Goal: Task Accomplishment & Management: Use online tool/utility

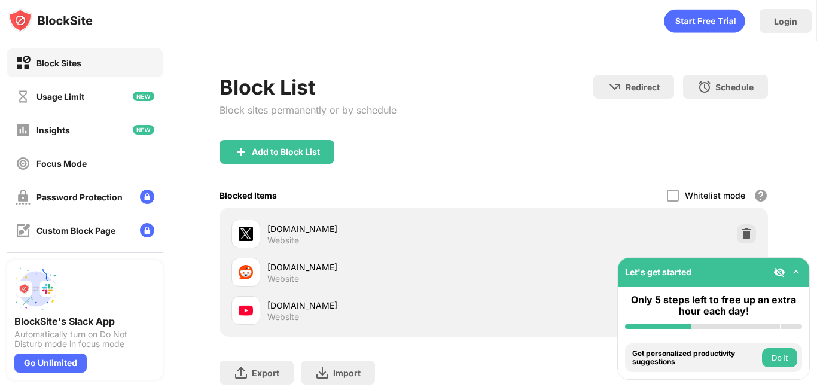
click at [490, 141] on div "Add to Block List" at bounding box center [494, 161] width 549 height 43
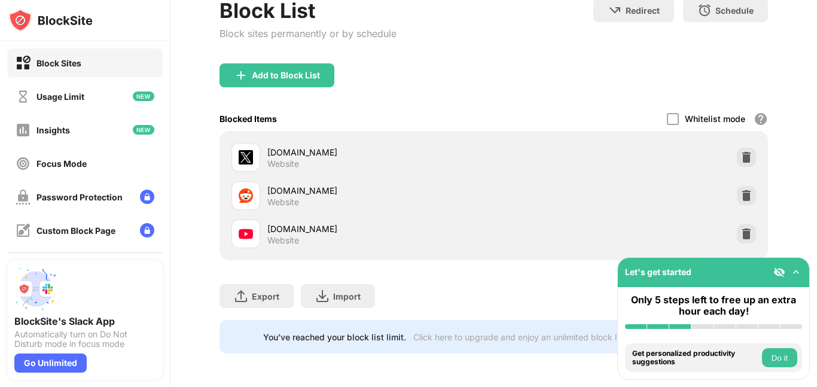
click at [754, 233] on div at bounding box center [746, 233] width 19 height 19
